Goal: Information Seeking & Learning: Learn about a topic

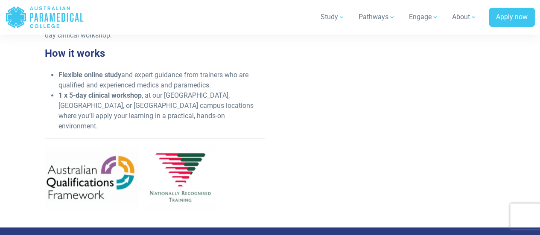
scroll to position [427, 0]
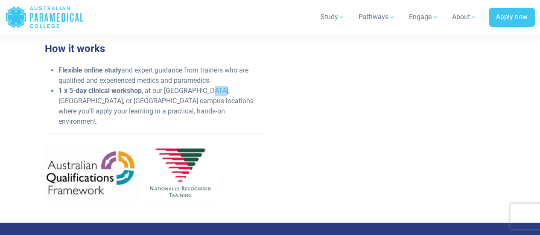
drag, startPoint x: 215, startPoint y: 97, endPoint x: 205, endPoint y: 97, distance: 10.2
click at [205, 97] on li "1 x 5-day clinical workshop , at our [GEOGRAPHIC_DATA], [GEOGRAPHIC_DATA], or […" at bounding box center [162, 106] width 206 height 41
click at [110, 86] on li "Flexible online study and expert guidance from trainers who are qualified and e…" at bounding box center [162, 75] width 206 height 20
drag, startPoint x: 212, startPoint y: 86, endPoint x: 56, endPoint y: 78, distance: 155.7
click at [57, 78] on ul "Flexible online study and expert guidance from trainers who are qualified and e…" at bounding box center [155, 95] width 220 height 61
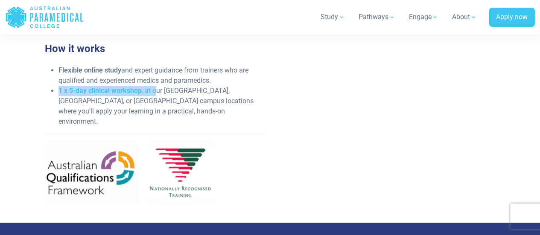
drag, startPoint x: 56, startPoint y: 99, endPoint x: 156, endPoint y: 105, distance: 101.0
click at [156, 105] on ul "Flexible online study and expert guidance from trainers who are qualified and e…" at bounding box center [155, 95] width 220 height 61
click at [154, 123] on li "1 x 5-day clinical workshop , at our [GEOGRAPHIC_DATA], [GEOGRAPHIC_DATA], or […" at bounding box center [162, 106] width 206 height 41
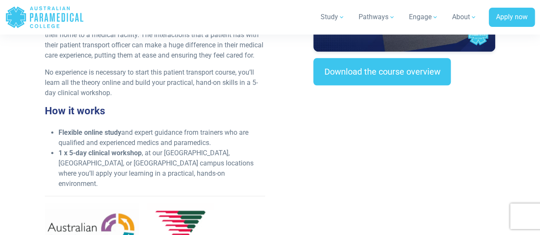
scroll to position [342, 0]
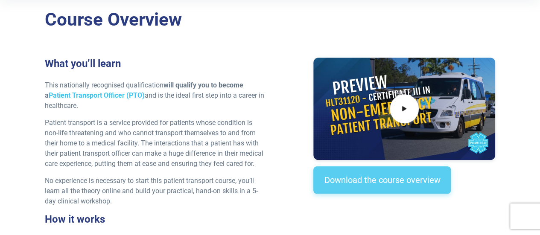
click at [393, 174] on link "Download the course overview" at bounding box center [382, 180] width 138 height 27
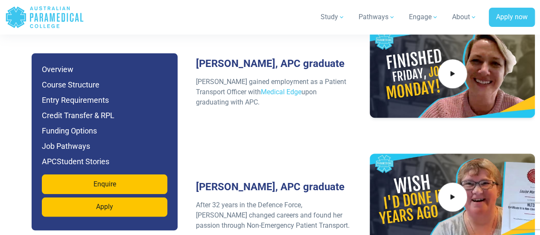
scroll to position [3112, 0]
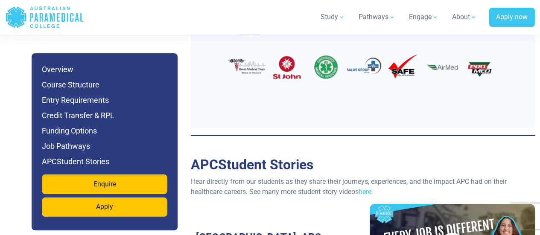
click at [68, 90] on h6 "Course Structure" at bounding box center [105, 85] width 126 height 12
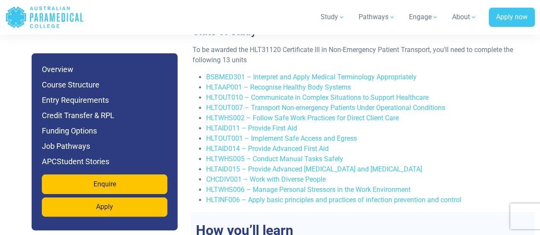
scroll to position [1786, 0]
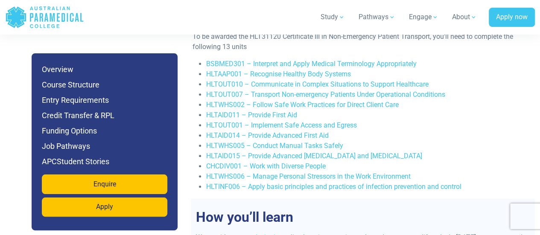
click at [343, 167] on li "CHCDIV001 – Work with Diverse People" at bounding box center [366, 166] width 320 height 10
drag, startPoint x: 353, startPoint y: 142, endPoint x: 267, endPoint y: 141, distance: 86.3
click at [267, 141] on li "HLTWHS005 – Conduct Manual Tasks Safely" at bounding box center [366, 146] width 320 height 10
click at [378, 134] on li "HLTAID014 – Provide Advanced First Aid" at bounding box center [366, 136] width 320 height 10
drag, startPoint x: 341, startPoint y: 166, endPoint x: 322, endPoint y: 164, distance: 18.9
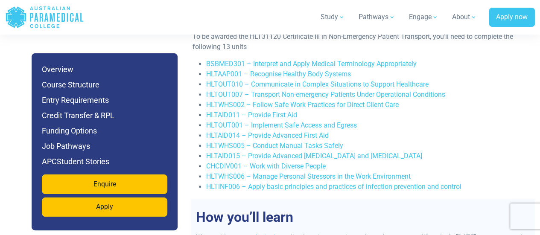
click at [328, 166] on li "CHCDIV001 – Work with Diverse People" at bounding box center [366, 166] width 320 height 10
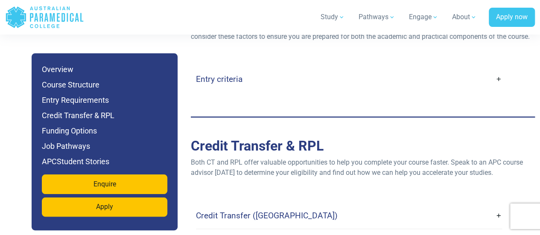
scroll to position [2170, 0]
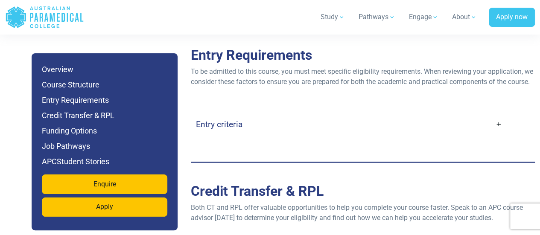
click at [495, 135] on link "Entry criteria" at bounding box center [349, 124] width 306 height 20
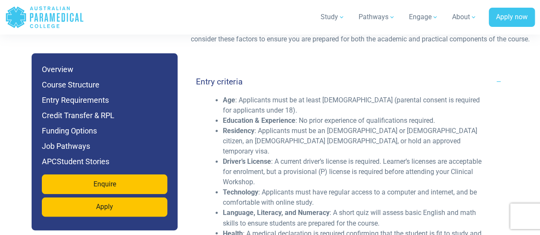
scroll to position [2255, 0]
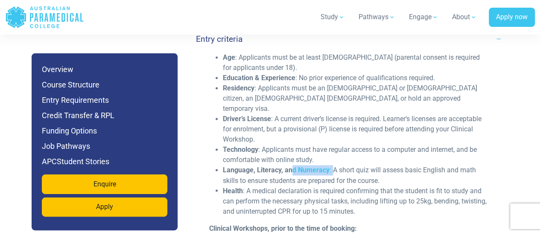
drag, startPoint x: 333, startPoint y: 167, endPoint x: 292, endPoint y: 167, distance: 41.4
click at [292, 167] on li "Language, Literacy, and Numeracy : A short quiz will assess basic English and m…" at bounding box center [356, 175] width 266 height 20
click at [386, 165] on li "Language, Literacy, and Numeracy : A short quiz will assess basic English and m…" at bounding box center [356, 175] width 266 height 20
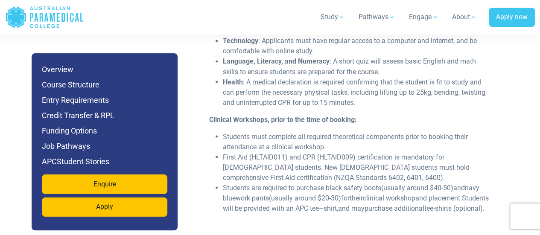
scroll to position [2383, 0]
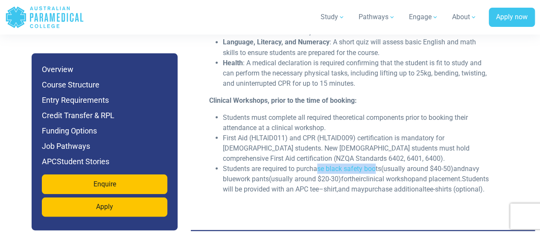
drag, startPoint x: 317, startPoint y: 168, endPoint x: 377, endPoint y: 170, distance: 59.8
click at [377, 170] on span "Students are required to purchase black safety boots (usually around $40-50) an…" at bounding box center [356, 178] width 266 height 29
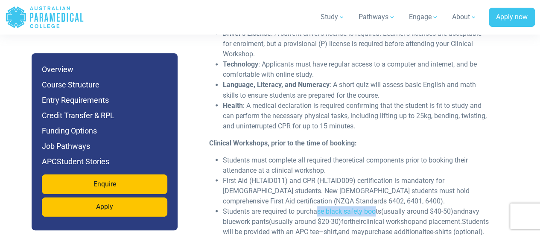
scroll to position [2255, 0]
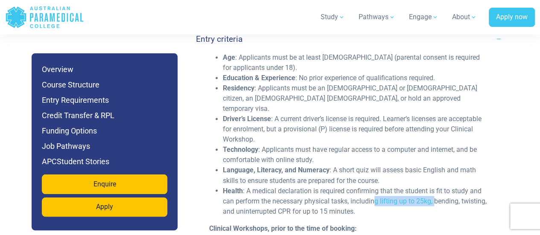
drag, startPoint x: 435, startPoint y: 201, endPoint x: 376, endPoint y: 195, distance: 59.2
click at [376, 195] on li "Health : A medical declaration is required confirming that the student is fit t…" at bounding box center [356, 201] width 266 height 31
click at [379, 174] on li "Language, Literacy, and Numeracy : A short quiz will assess basic English and m…" at bounding box center [356, 175] width 266 height 20
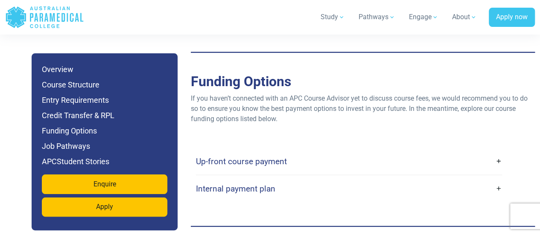
scroll to position [2768, 0]
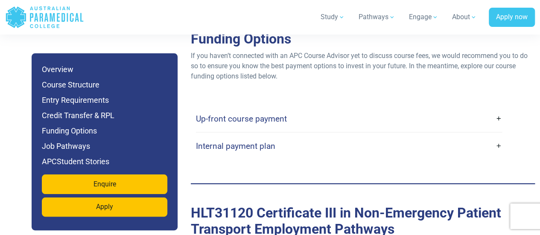
click at [311, 129] on link "Up-front course payment" at bounding box center [349, 119] width 306 height 20
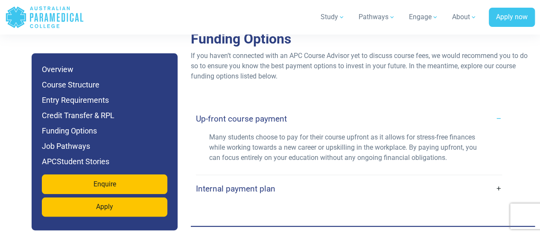
scroll to position [2810, 0]
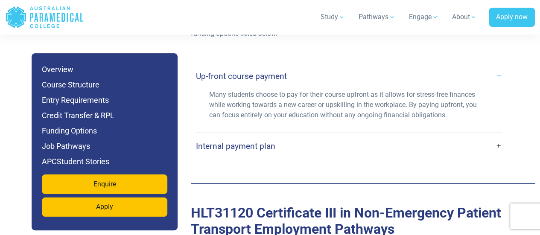
click at [246, 151] on h4 "Internal payment plan" at bounding box center [235, 146] width 79 height 10
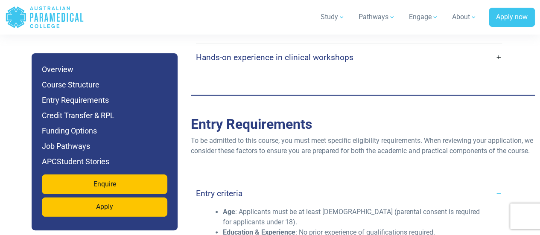
scroll to position [2010, 0]
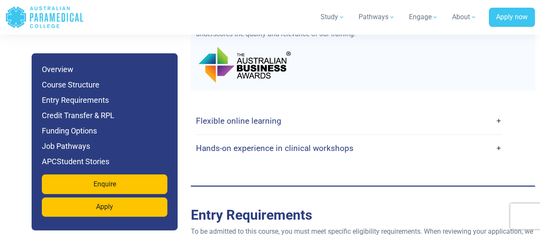
click at [495, 121] on link "Flexible online learning" at bounding box center [349, 121] width 306 height 20
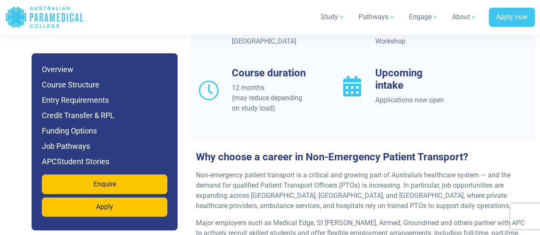
scroll to position [814, 0]
